Goal: Information Seeking & Learning: Learn about a topic

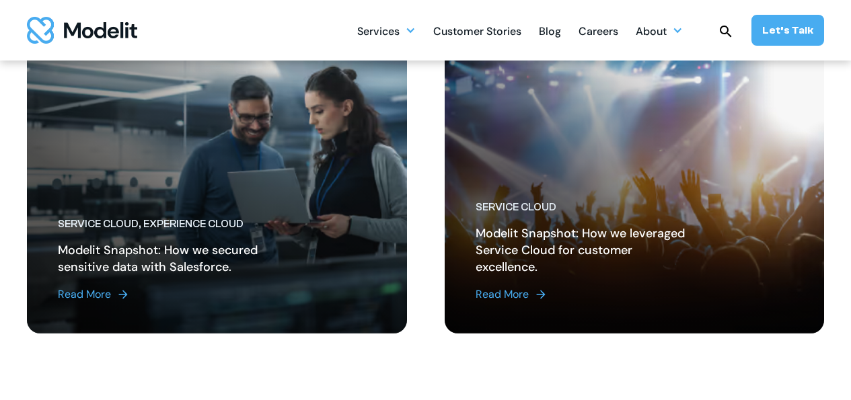
scroll to position [1413, 0]
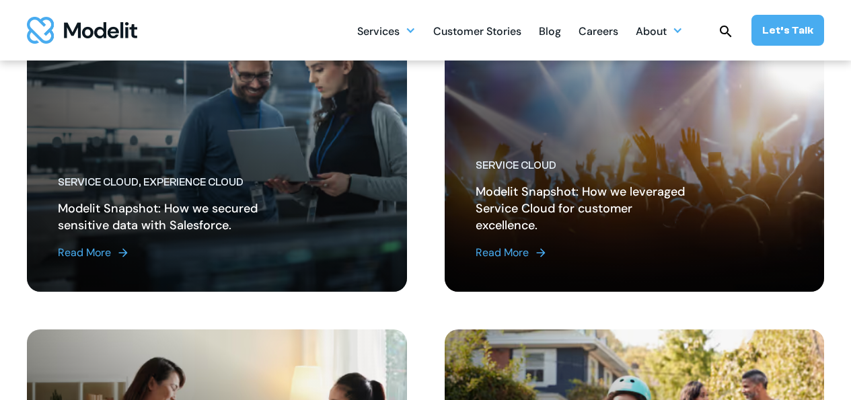
click at [535, 254] on img at bounding box center [540, 252] width 13 height 13
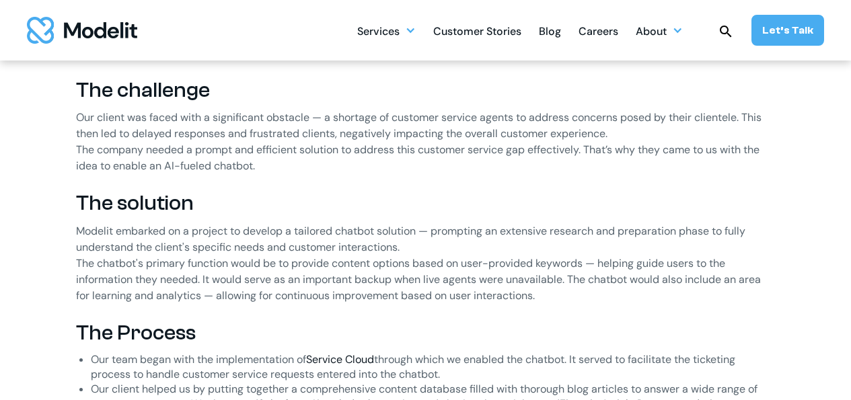
scroll to position [1009, 0]
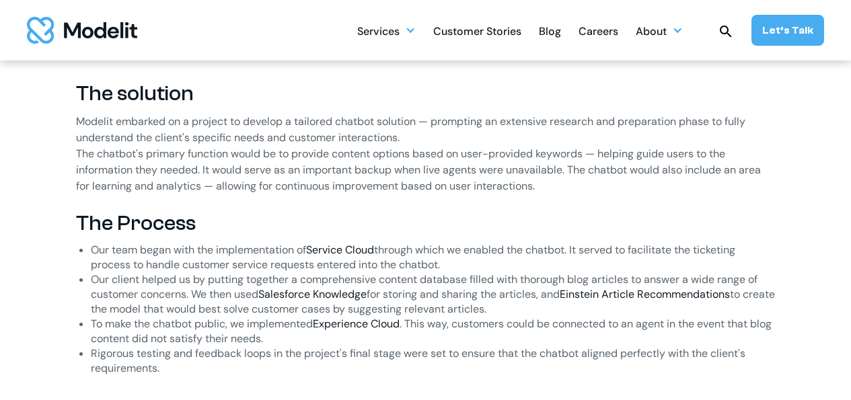
click at [363, 247] on link "Service Cloud" at bounding box center [340, 250] width 68 height 14
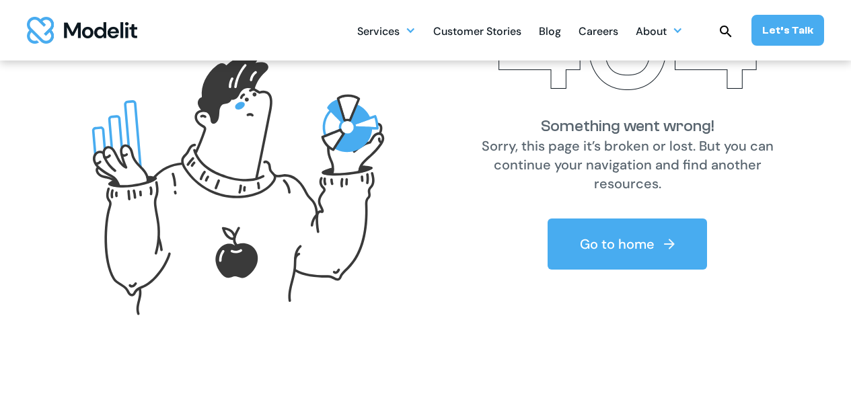
scroll to position [135, 0]
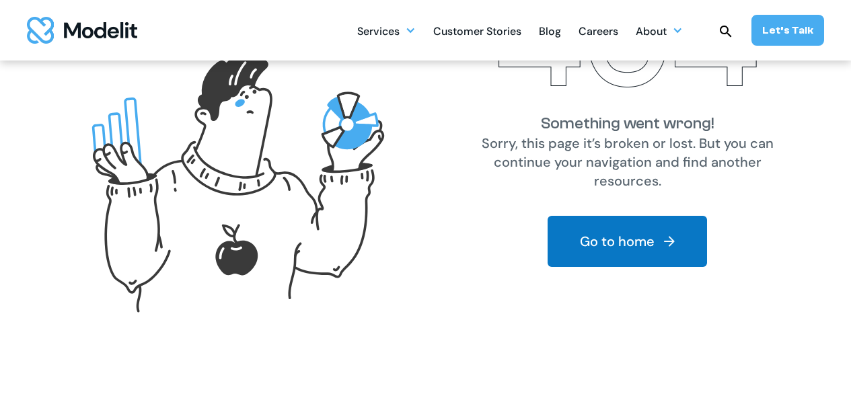
click at [616, 243] on div "Go to home" at bounding box center [617, 241] width 75 height 19
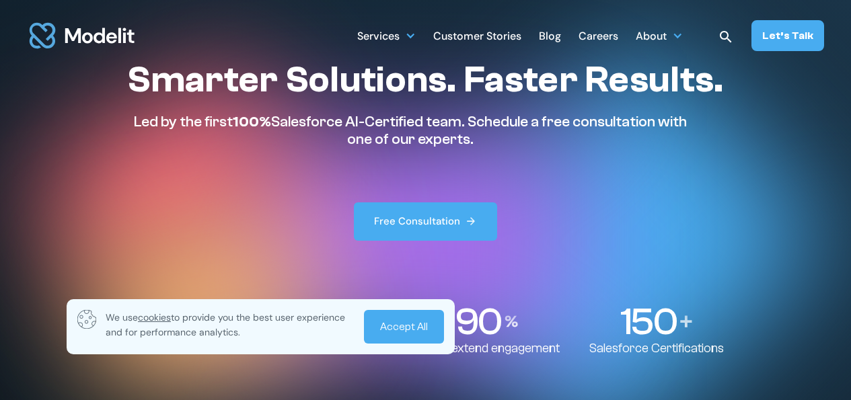
click at [402, 315] on link "Accept All" at bounding box center [404, 327] width 80 height 34
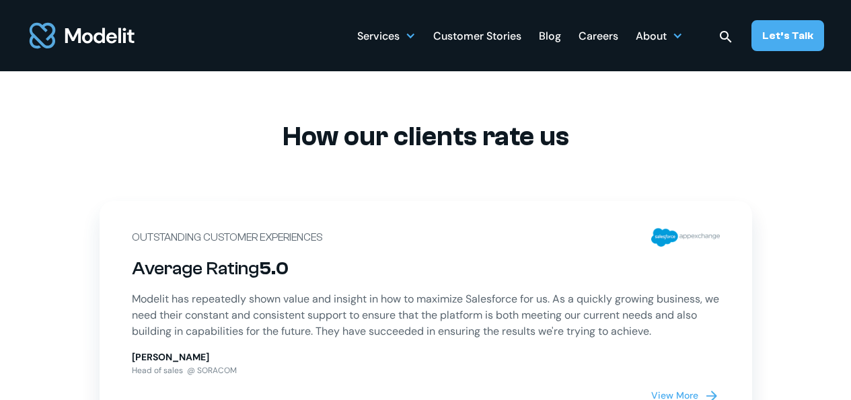
scroll to position [4104, 0]
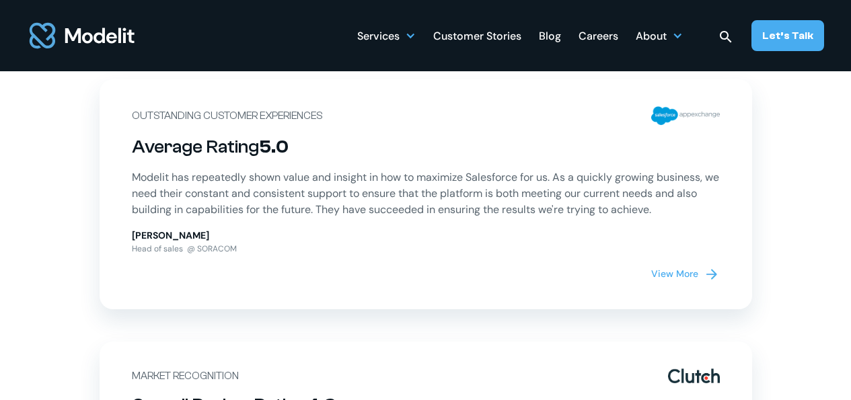
click at [511, 243] on p "Richard Halliday" at bounding box center [426, 236] width 588 height 14
